Goal: Check status: Check status

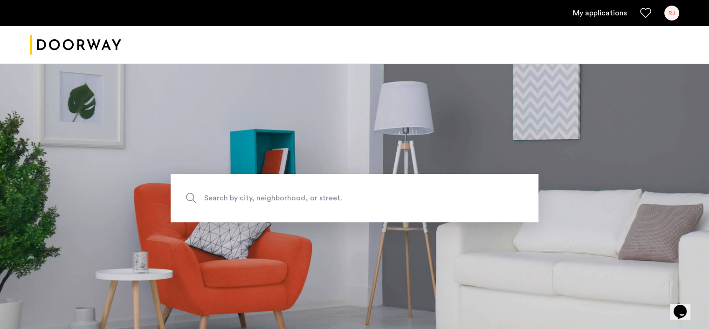
click at [594, 14] on link "My applications" at bounding box center [600, 12] width 54 height 11
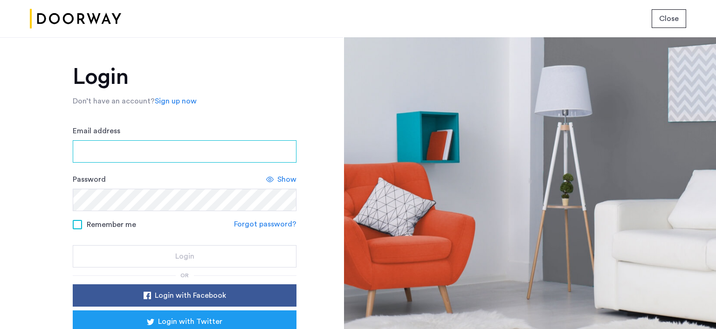
type input "**********"
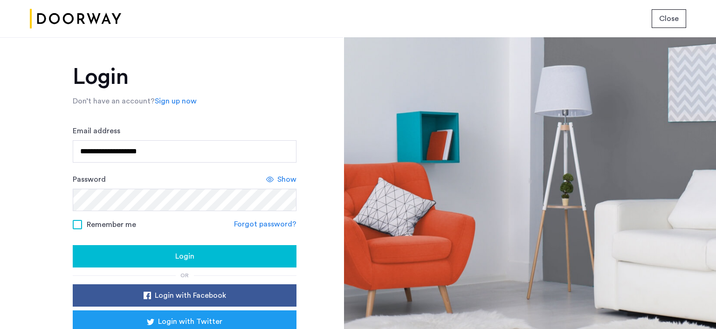
click at [184, 255] on span "Login" at bounding box center [184, 256] width 19 height 11
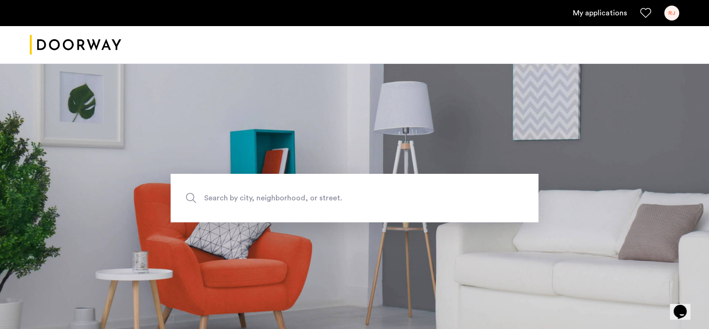
click at [602, 13] on link "My applications" at bounding box center [600, 12] width 54 height 11
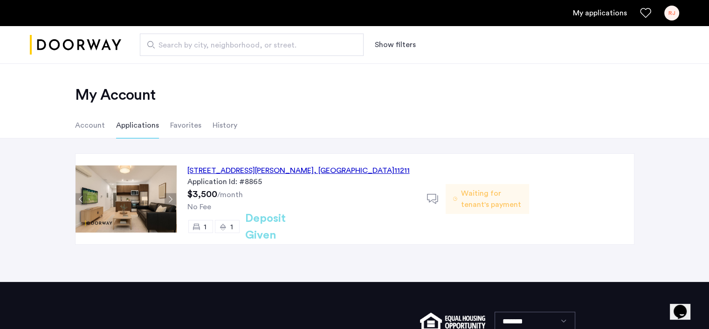
click at [490, 201] on span "Waiting for tenant's payment" at bounding box center [491, 199] width 61 height 22
click at [285, 171] on div "366 Leonard Street, Unit 2C, Brooklyn , NY 11211" at bounding box center [298, 170] width 222 height 11
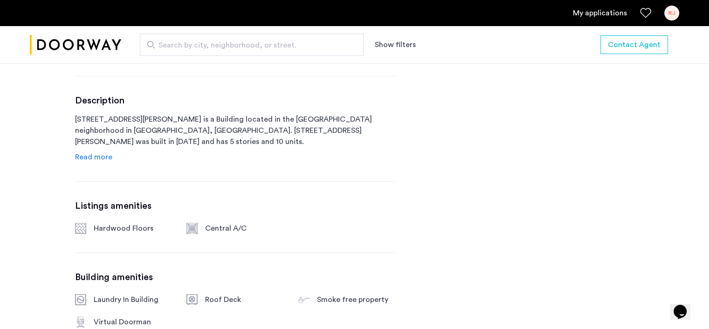
scroll to position [449, 0]
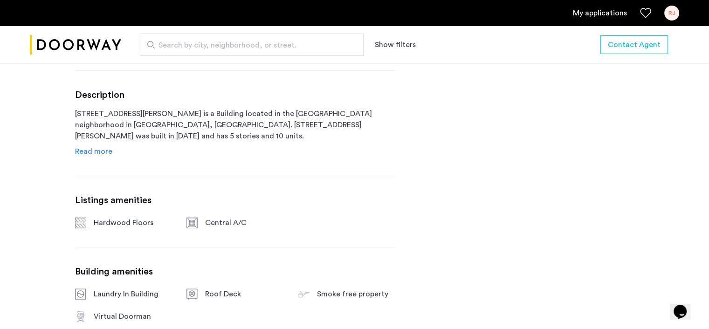
click at [601, 11] on link "My applications" at bounding box center [600, 12] width 54 height 11
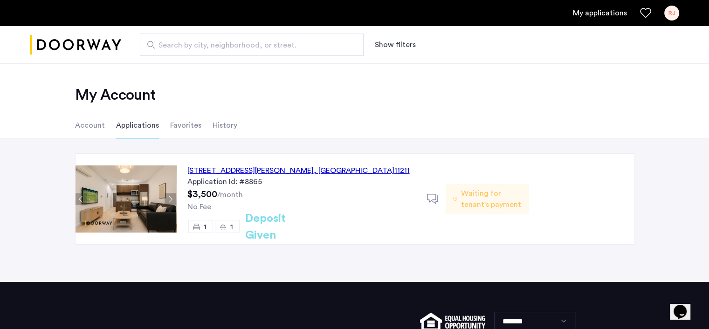
click at [670, 13] on div "RJ" at bounding box center [671, 13] width 15 height 15
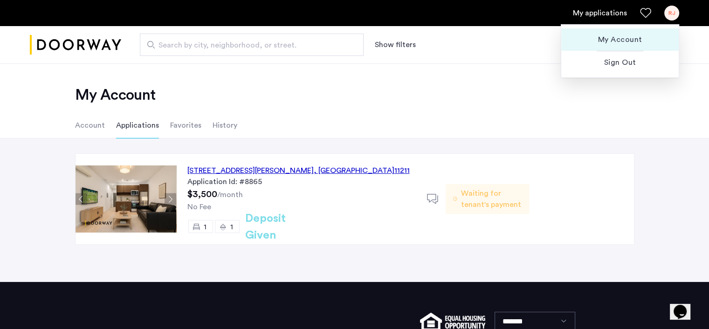
click at [624, 41] on span "My Account" at bounding box center [620, 39] width 103 height 11
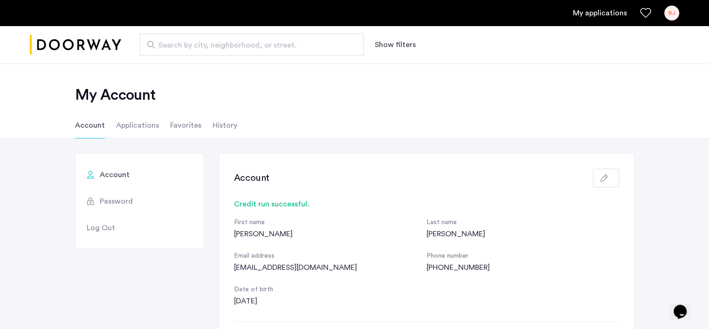
click at [138, 127] on li "Applications" at bounding box center [137, 125] width 43 height 26
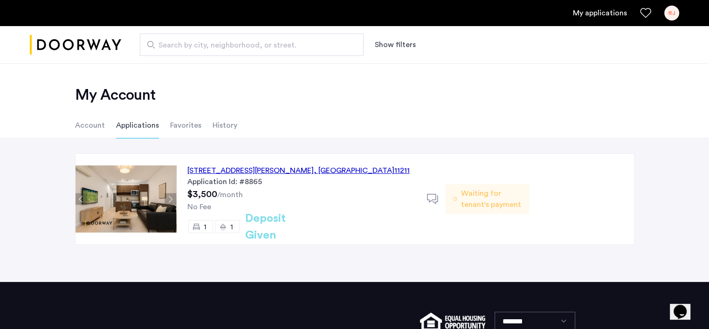
click at [180, 127] on li "Favorites" at bounding box center [185, 125] width 31 height 26
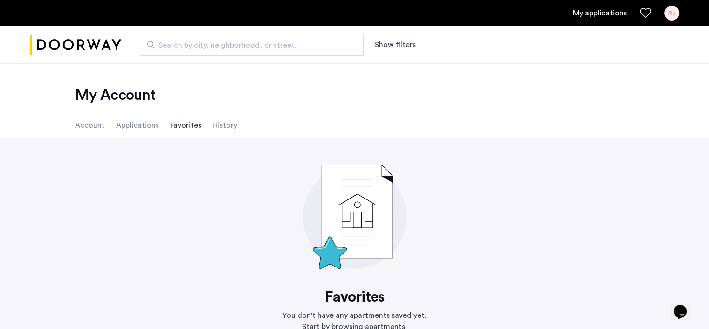
click at [215, 125] on li "History" at bounding box center [225, 125] width 25 height 26
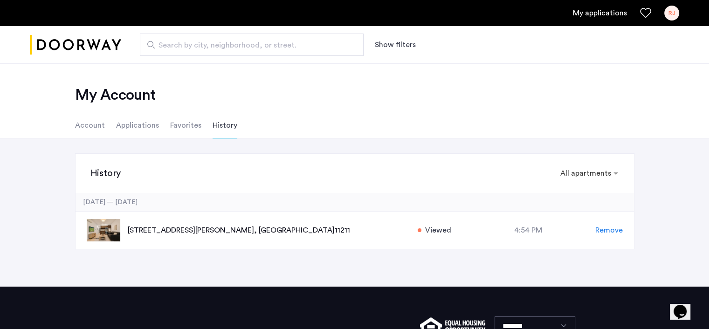
click at [92, 127] on li "Account" at bounding box center [90, 125] width 30 height 26
click at [435, 230] on span "Viewed" at bounding box center [438, 230] width 26 height 11
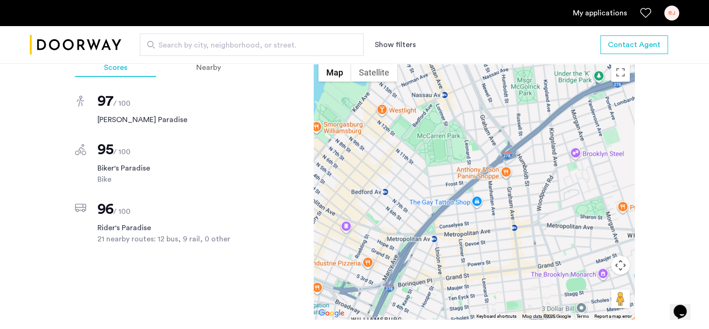
scroll to position [856, 0]
